Goal: Task Accomplishment & Management: Use online tool/utility

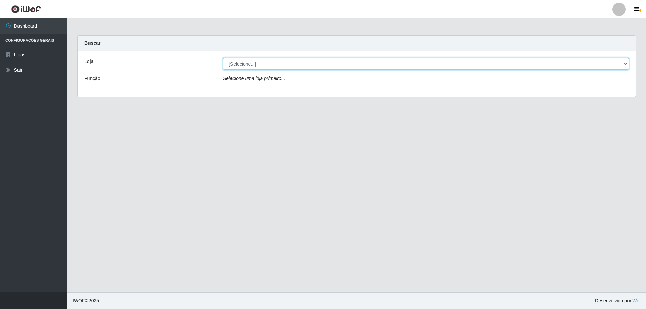
click at [250, 64] on select "[Selecione...] Atacado Vem - [STREET_ADDRESS]" at bounding box center [426, 64] width 406 height 12
select select "461"
click at [223, 58] on select "[Selecione...] Atacado Vem - [STREET_ADDRESS]" at bounding box center [426, 64] width 406 height 12
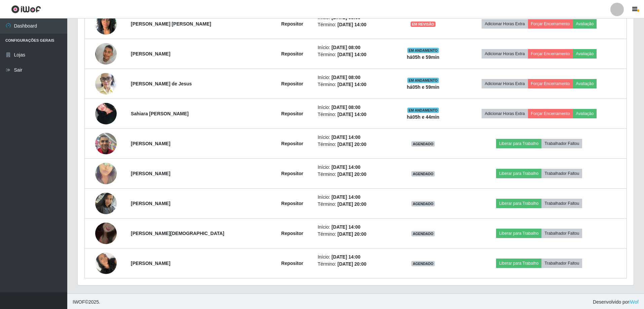
scroll to position [317, 0]
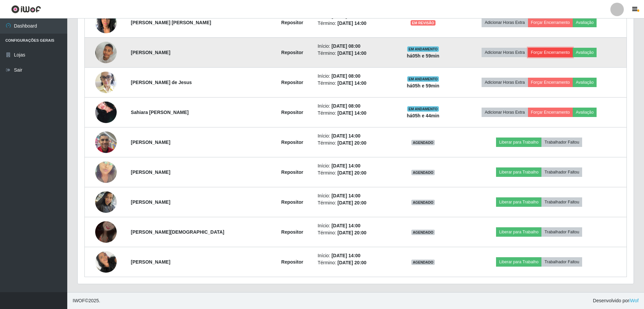
click at [549, 50] on button "Forçar Encerramento" at bounding box center [550, 52] width 45 height 9
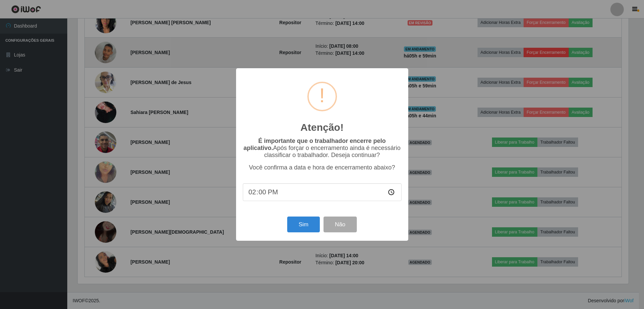
scroll to position [140, 553]
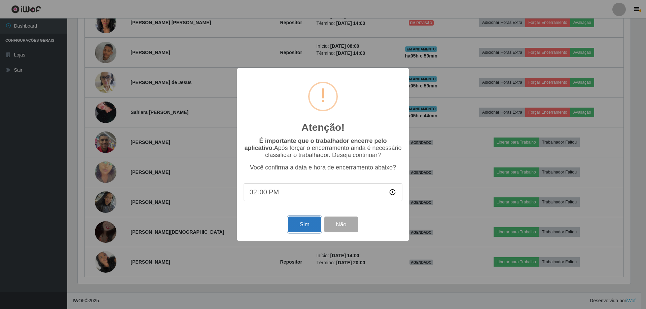
click at [308, 223] on button "Sim" at bounding box center [304, 225] width 33 height 16
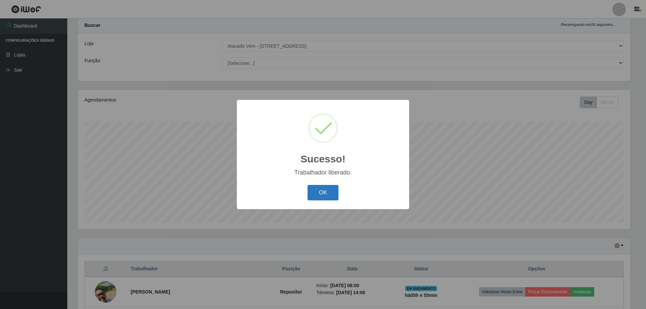
click at [323, 197] on button "OK" at bounding box center [322, 193] width 31 height 16
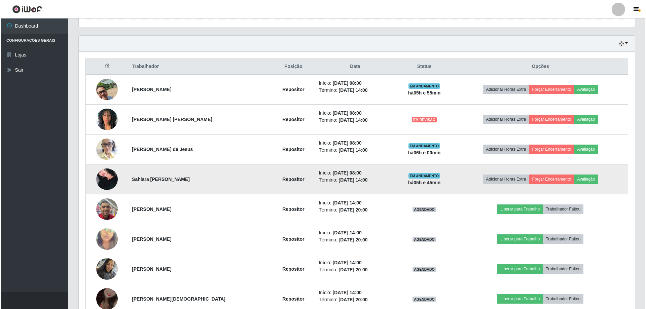
scroll to position [220, 0]
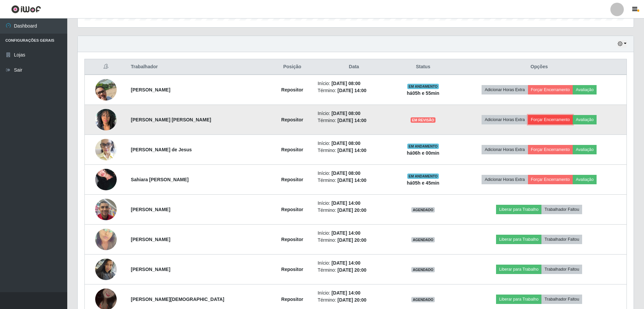
click at [545, 119] on button "Forçar Encerramento" at bounding box center [550, 119] width 45 height 9
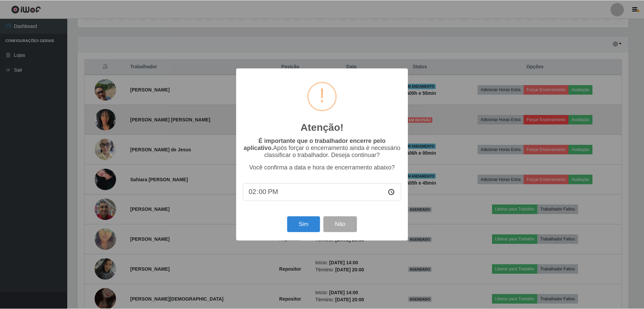
scroll to position [140, 553]
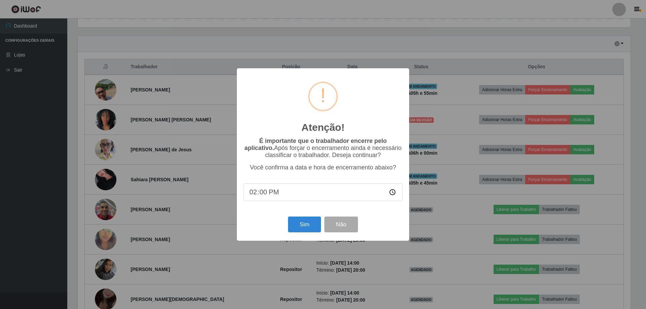
click at [300, 217] on div "Sim Não" at bounding box center [323, 224] width 159 height 19
click at [300, 225] on button "Sim" at bounding box center [304, 225] width 33 height 16
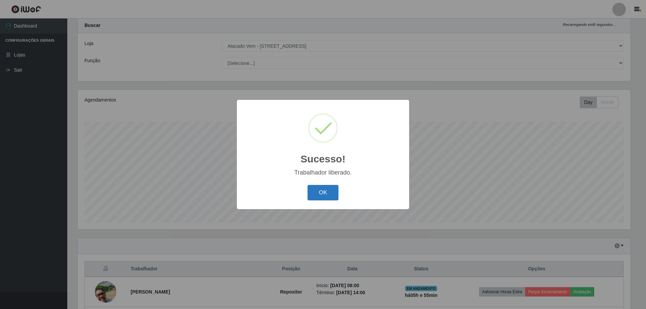
click at [326, 188] on button "OK" at bounding box center [322, 193] width 31 height 16
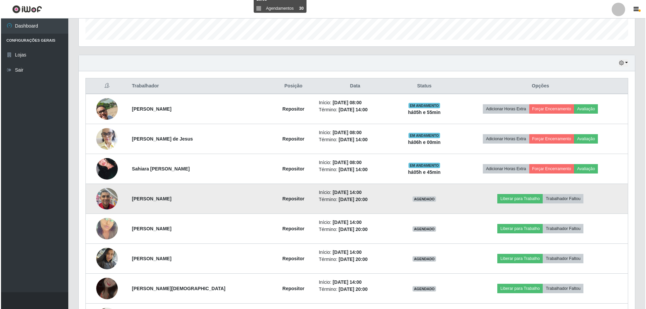
scroll to position [253, 0]
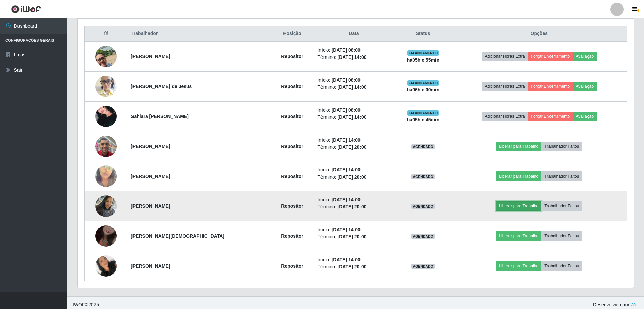
click at [519, 205] on button "Liberar para Trabalho" at bounding box center [518, 205] width 45 height 9
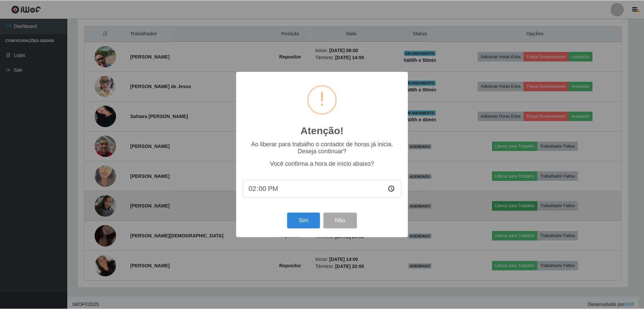
scroll to position [140, 553]
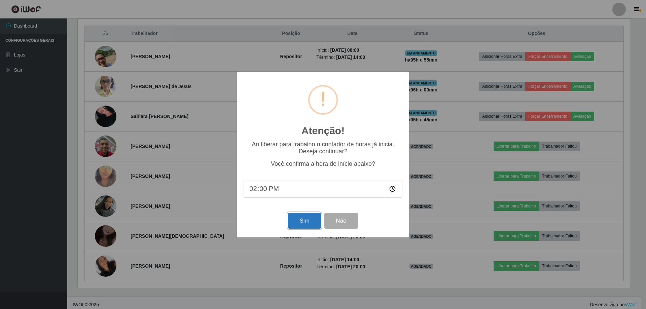
click at [302, 223] on button "Sim" at bounding box center [304, 221] width 33 height 16
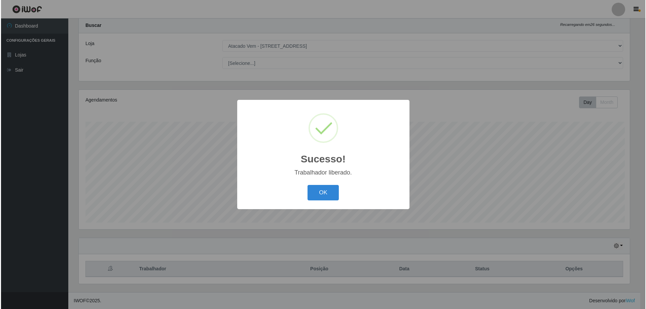
scroll to position [0, 0]
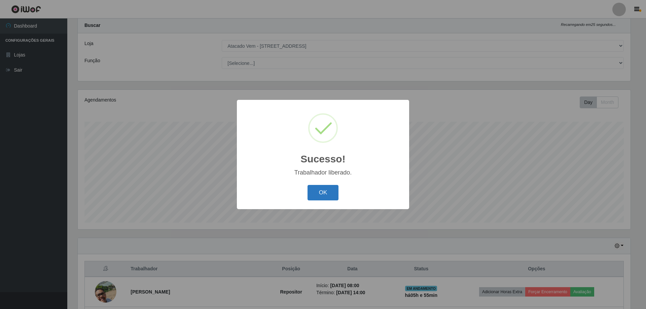
click at [331, 190] on button "OK" at bounding box center [322, 193] width 31 height 16
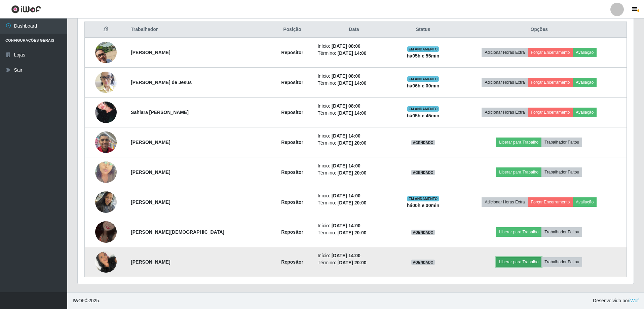
click at [511, 263] on button "Liberar para Trabalho" at bounding box center [518, 261] width 45 height 9
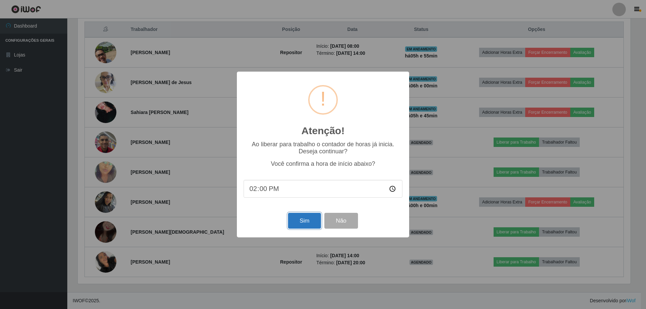
click at [312, 217] on button "Sim" at bounding box center [304, 221] width 33 height 16
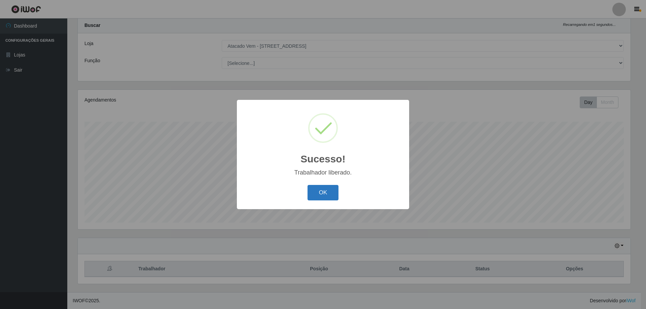
click at [328, 193] on button "OK" at bounding box center [322, 193] width 31 height 16
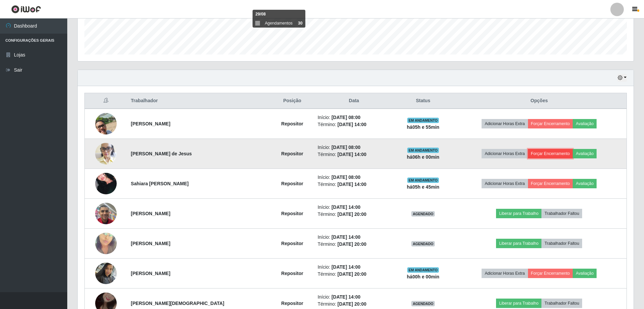
click at [541, 150] on button "Forçar Encerramento" at bounding box center [550, 153] width 45 height 9
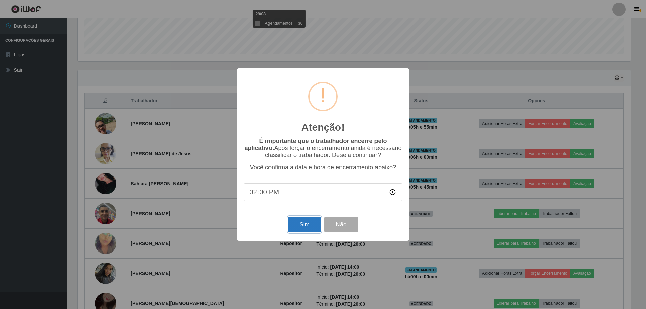
click at [298, 221] on button "Sim" at bounding box center [304, 225] width 33 height 16
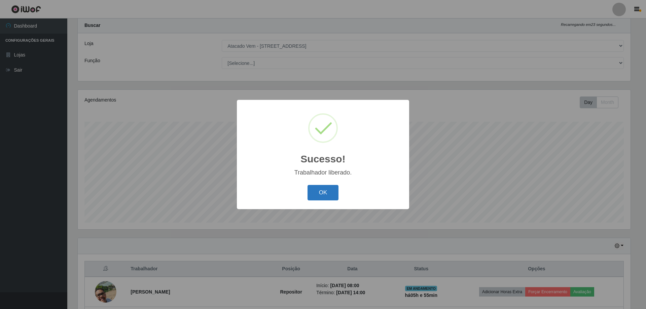
click at [326, 198] on button "OK" at bounding box center [322, 193] width 31 height 16
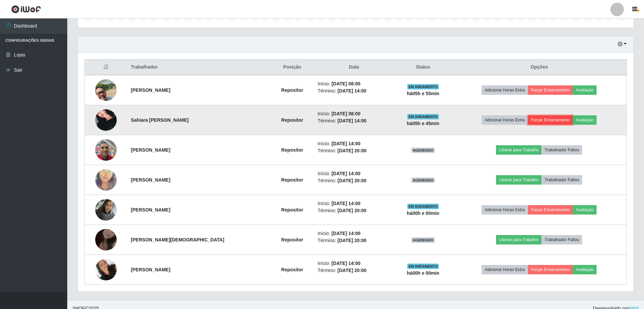
click at [535, 122] on button "Forçar Encerramento" at bounding box center [550, 119] width 45 height 9
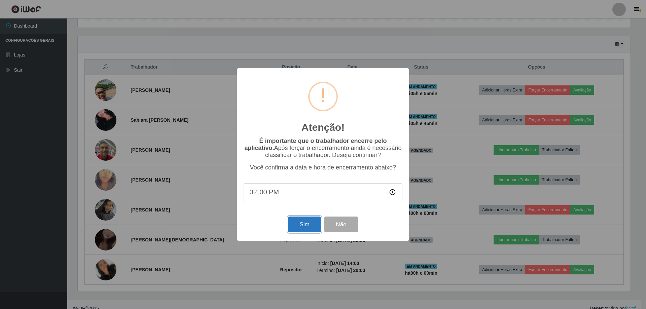
click at [307, 230] on button "Sim" at bounding box center [304, 225] width 33 height 16
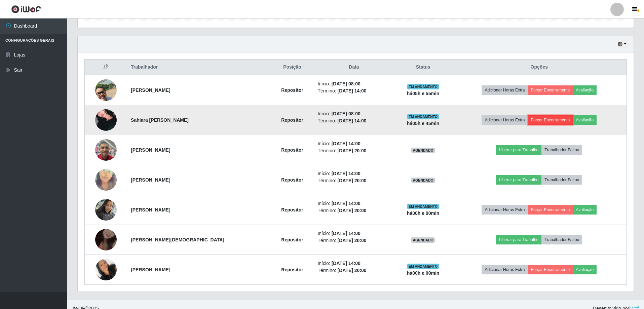
click at [547, 121] on button "Forçar Encerramento" at bounding box center [550, 119] width 45 height 9
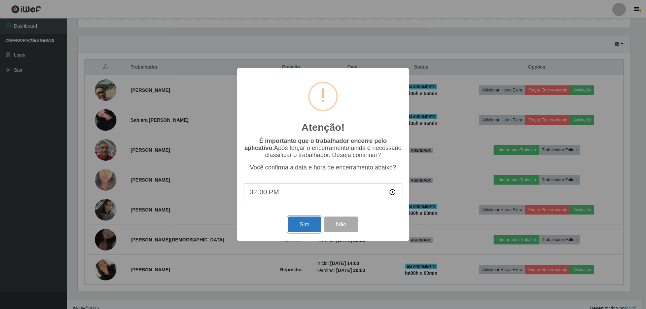
click at [313, 222] on button "Sim" at bounding box center [304, 225] width 33 height 16
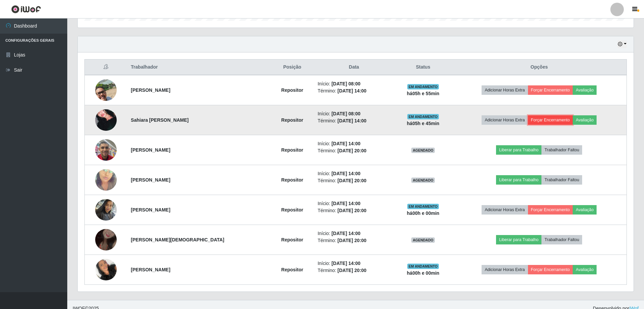
click at [542, 120] on button "Forçar Encerramento" at bounding box center [550, 119] width 45 height 9
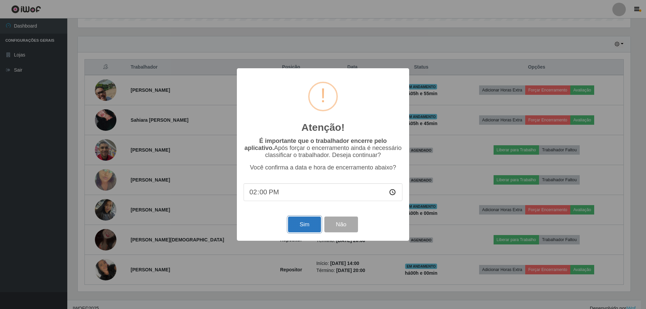
click at [309, 221] on button "Sim" at bounding box center [304, 225] width 33 height 16
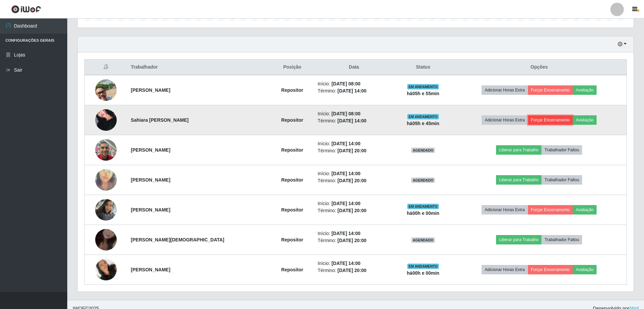
click at [559, 121] on button "Forçar Encerramento" at bounding box center [550, 119] width 45 height 9
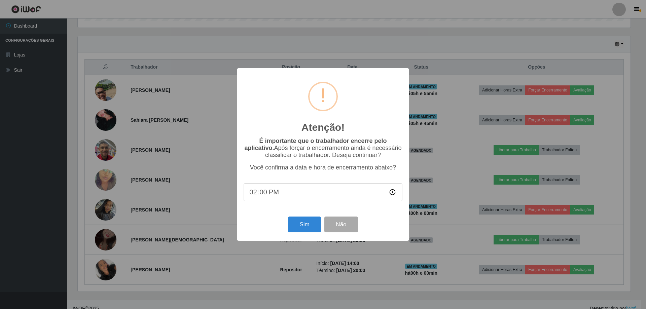
click at [266, 191] on input "14:00" at bounding box center [323, 192] width 159 height 18
click at [263, 193] on input "14:00" at bounding box center [323, 192] width 159 height 18
type input "14:01"
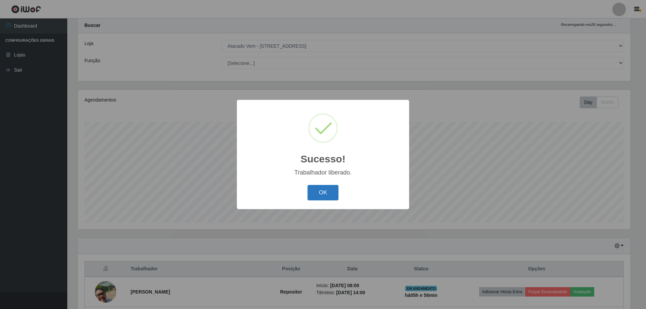
click at [330, 192] on button "OK" at bounding box center [322, 193] width 31 height 16
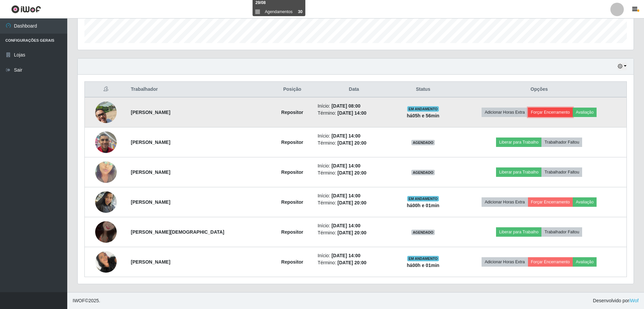
click at [546, 112] on button "Forçar Encerramento" at bounding box center [550, 112] width 45 height 9
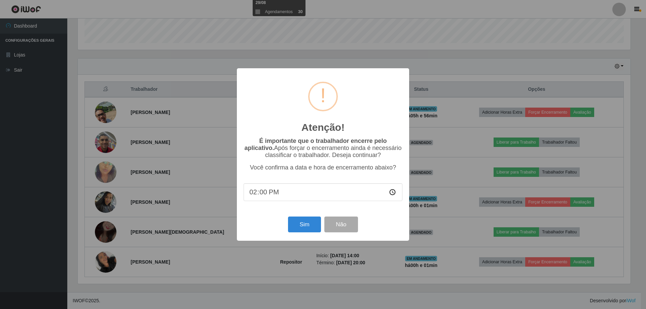
click at [269, 194] on input "14:00" at bounding box center [323, 192] width 159 height 18
click at [263, 195] on input "14:00" at bounding box center [323, 192] width 159 height 18
type input "14:01"
click at [309, 225] on button "Sim" at bounding box center [304, 225] width 33 height 16
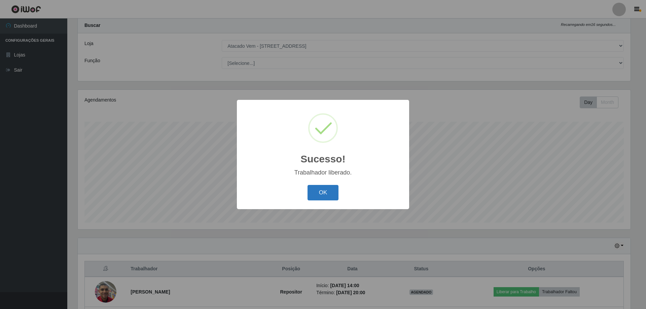
click at [313, 191] on button "OK" at bounding box center [322, 193] width 31 height 16
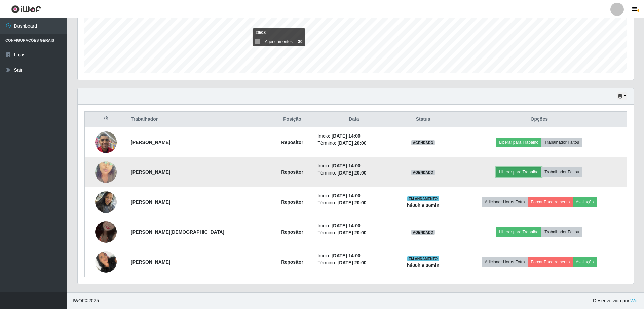
click at [520, 174] on button "Liberar para Trabalho" at bounding box center [518, 172] width 45 height 9
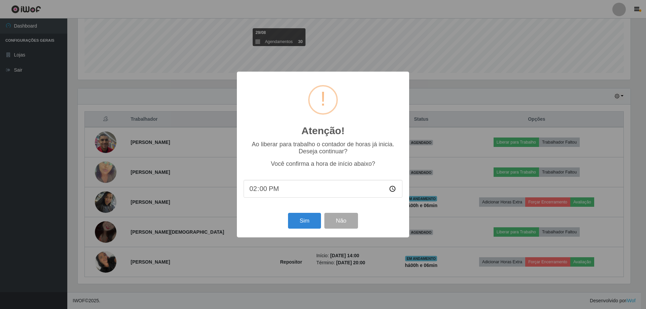
click at [269, 194] on input "14:00" at bounding box center [323, 189] width 159 height 18
click at [266, 192] on input "14:00" at bounding box center [323, 189] width 159 height 18
type input "14:05"
click at [288, 221] on button "Sim" at bounding box center [304, 221] width 33 height 16
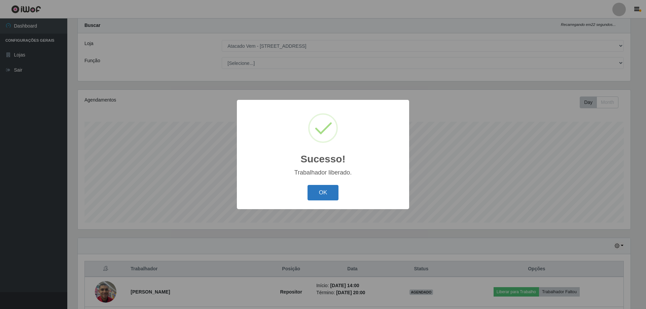
click at [323, 191] on button "OK" at bounding box center [322, 193] width 31 height 16
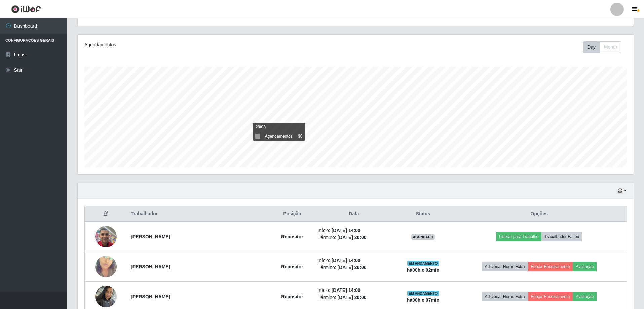
scroll to position [168, 0]
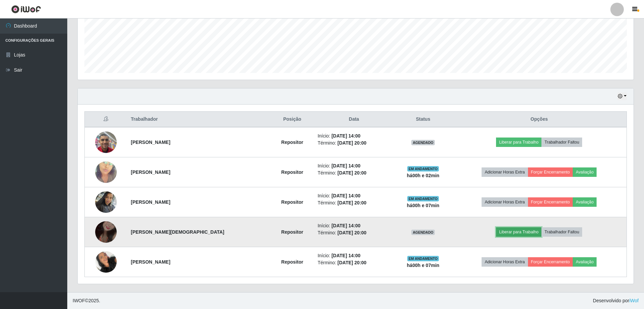
click at [531, 231] on button "Liberar para Trabalho" at bounding box center [518, 231] width 45 height 9
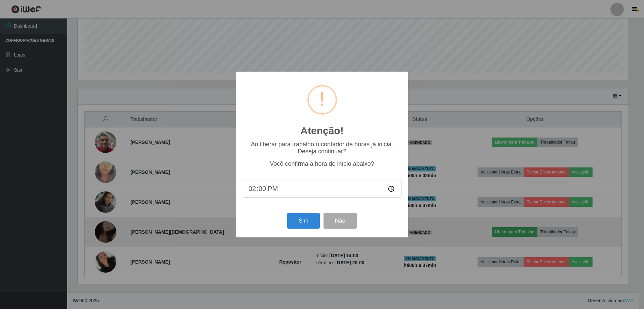
scroll to position [140, 553]
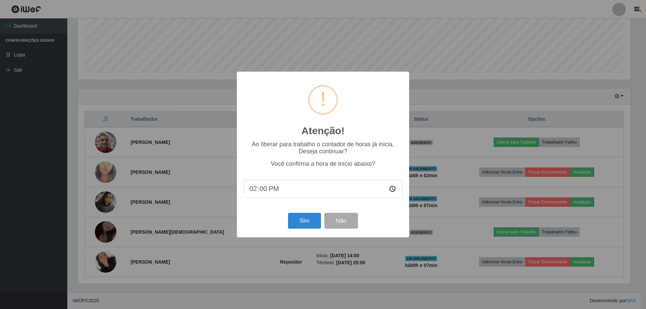
drag, startPoint x: 267, startPoint y: 190, endPoint x: 259, endPoint y: 192, distance: 8.4
click at [259, 192] on input "14:00" at bounding box center [323, 189] width 159 height 18
click at [263, 191] on input "14:00" at bounding box center [323, 189] width 159 height 18
type input "14:07"
click at [296, 219] on button "Sim" at bounding box center [304, 221] width 33 height 16
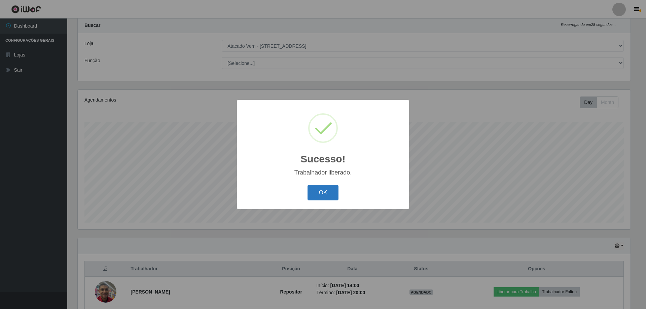
click at [323, 196] on button "OK" at bounding box center [322, 193] width 31 height 16
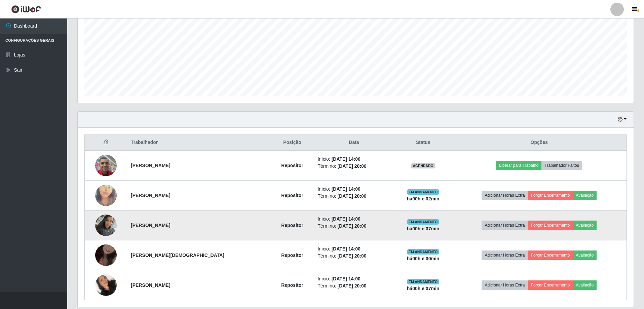
scroll to position [168, 0]
